Goal: Navigation & Orientation: Find specific page/section

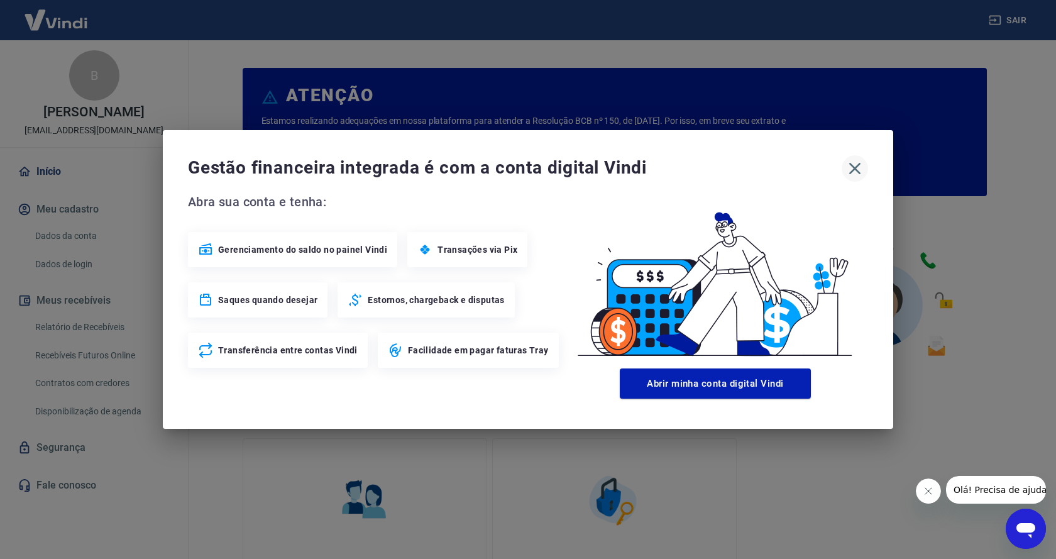
click at [854, 169] on icon "button" at bounding box center [855, 169] width 12 height 12
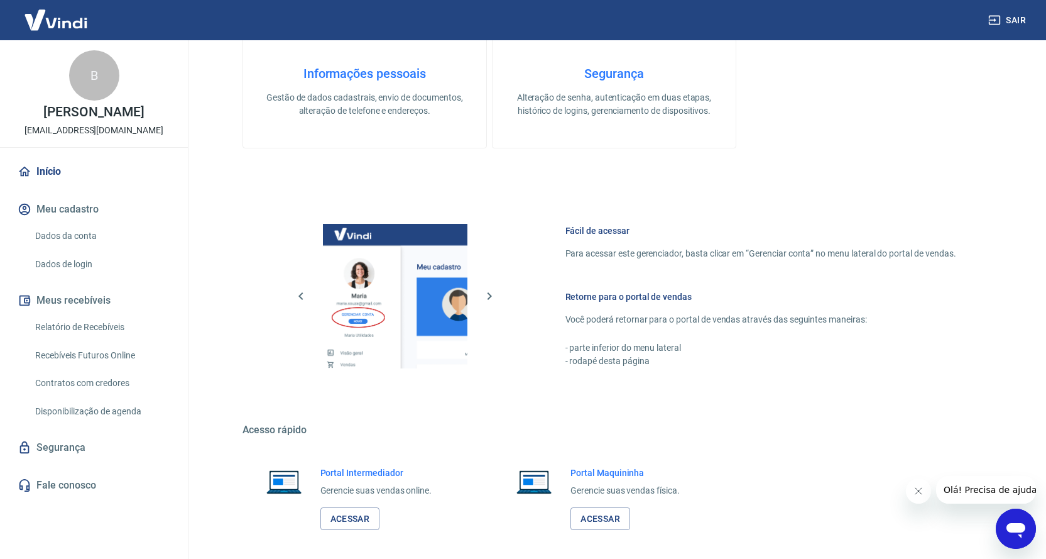
scroll to position [503, 0]
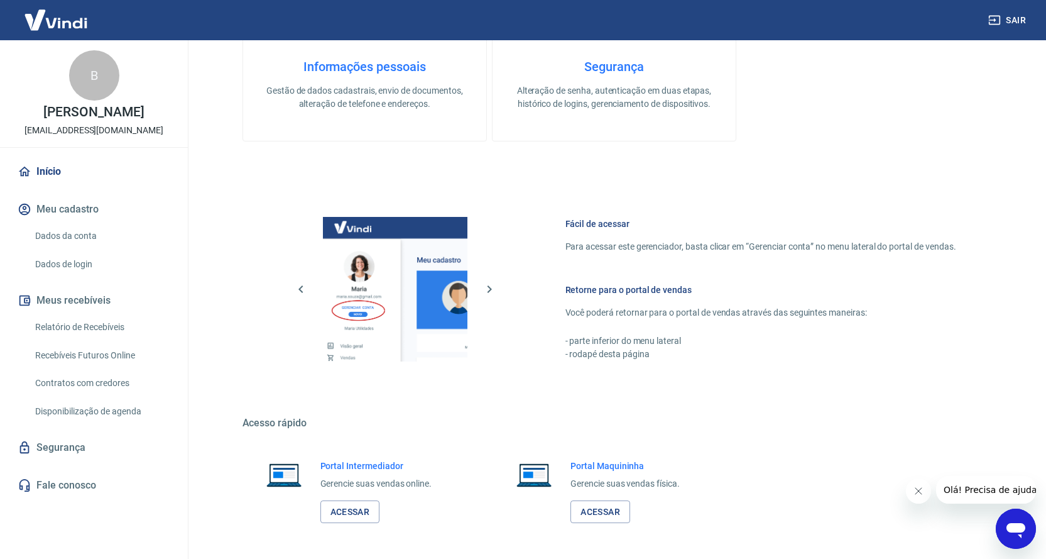
click at [375, 462] on h6 "Portal Intermediador" at bounding box center [376, 465] width 112 height 13
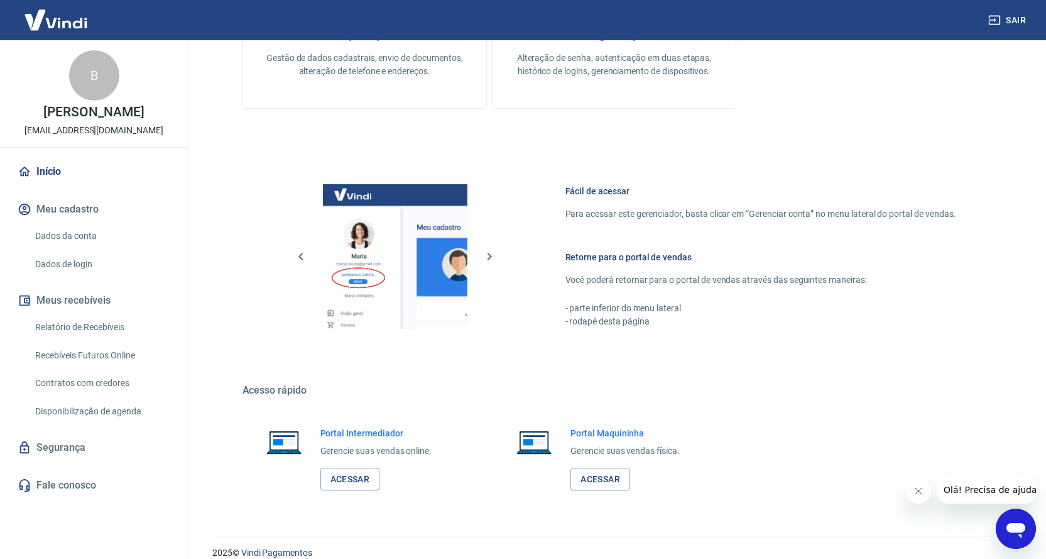
scroll to position [551, 0]
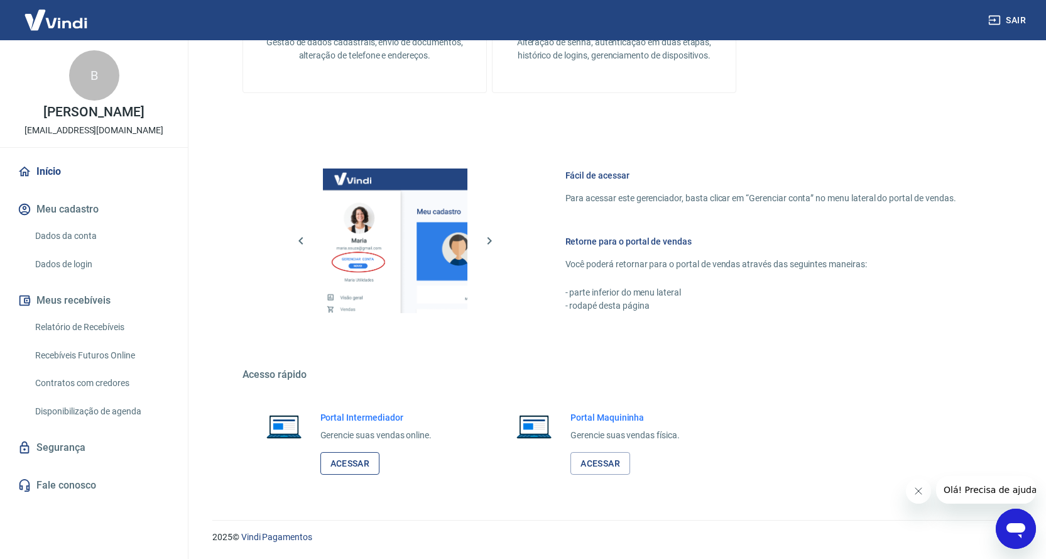
click at [339, 461] on link "Acessar" at bounding box center [350, 463] width 60 height 23
